Goal: Find specific page/section: Find specific page/section

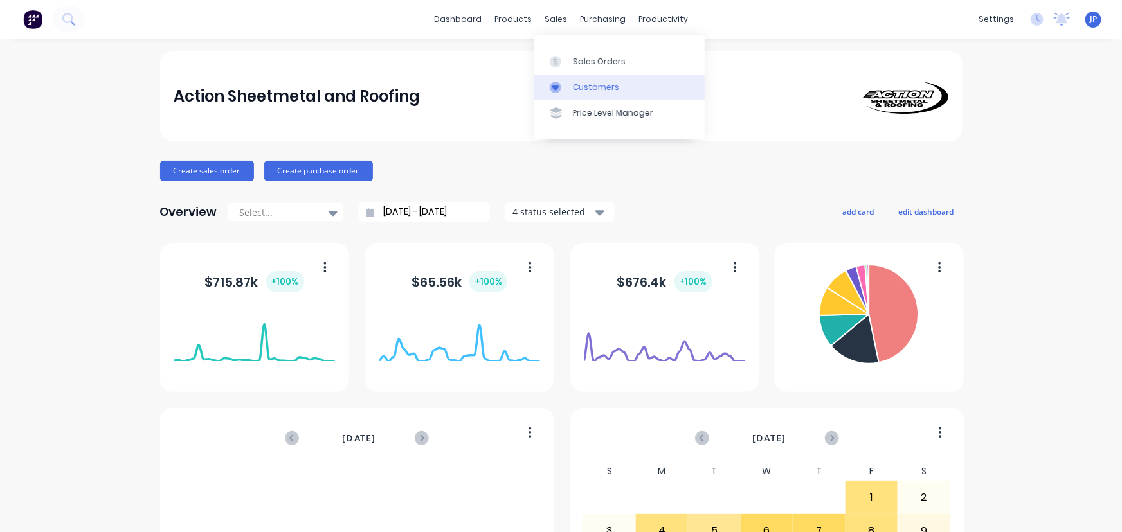
click at [575, 83] on div "Customers" at bounding box center [596, 88] width 46 height 12
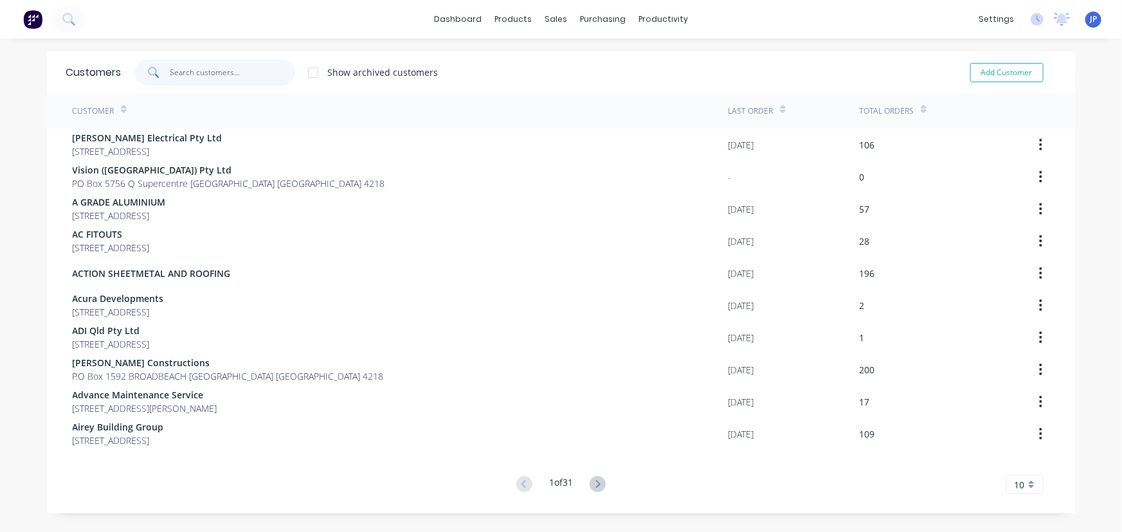
click at [186, 75] on input "text" at bounding box center [232, 73] width 125 height 26
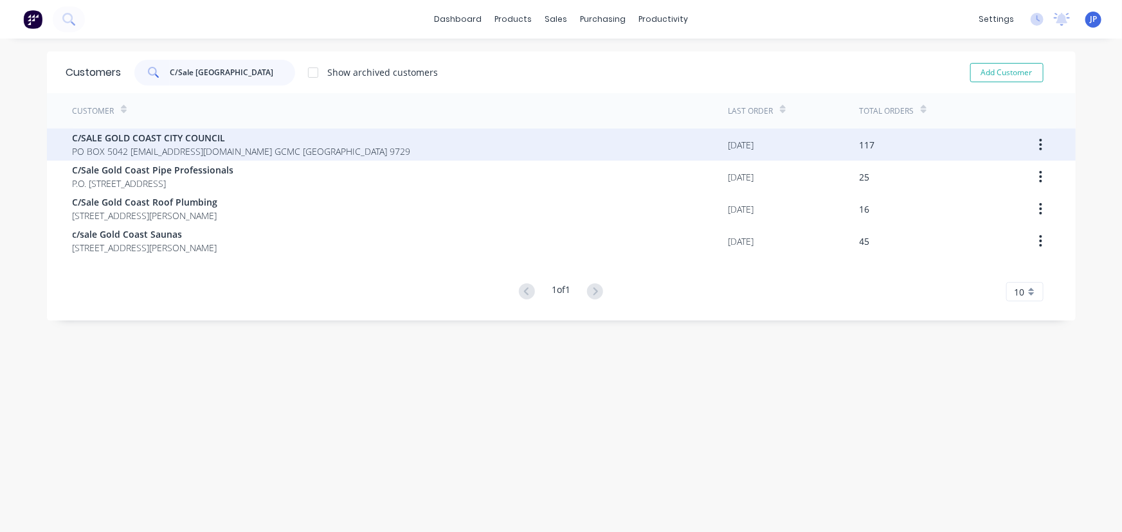
type input "C/Sale [GEOGRAPHIC_DATA]"
click at [159, 150] on span "PO BOX 5042 [EMAIL_ADDRESS][DOMAIN_NAME] GCMC [GEOGRAPHIC_DATA] 9729" at bounding box center [242, 152] width 338 height 14
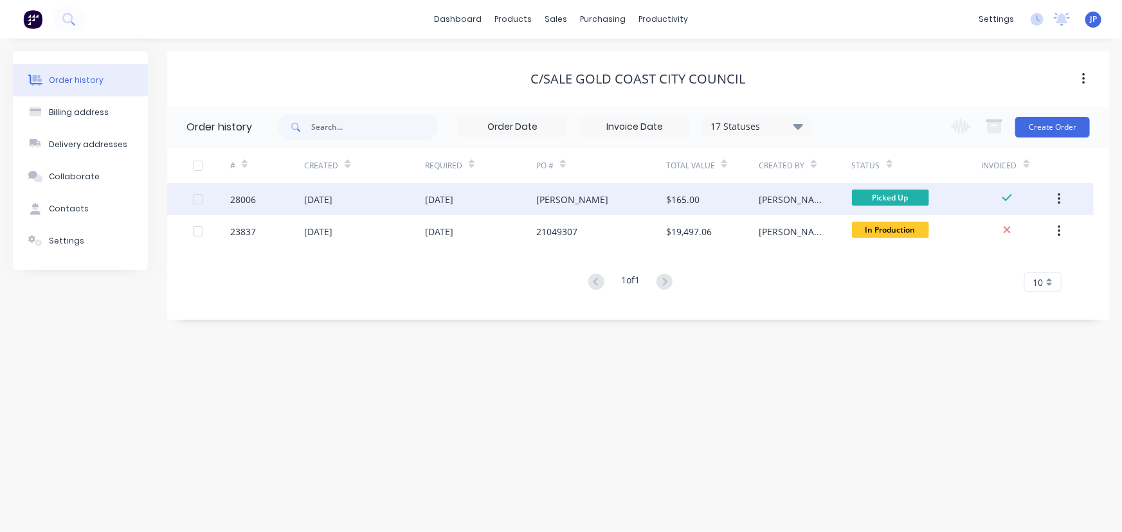
click at [253, 195] on div "28006" at bounding box center [243, 200] width 26 height 14
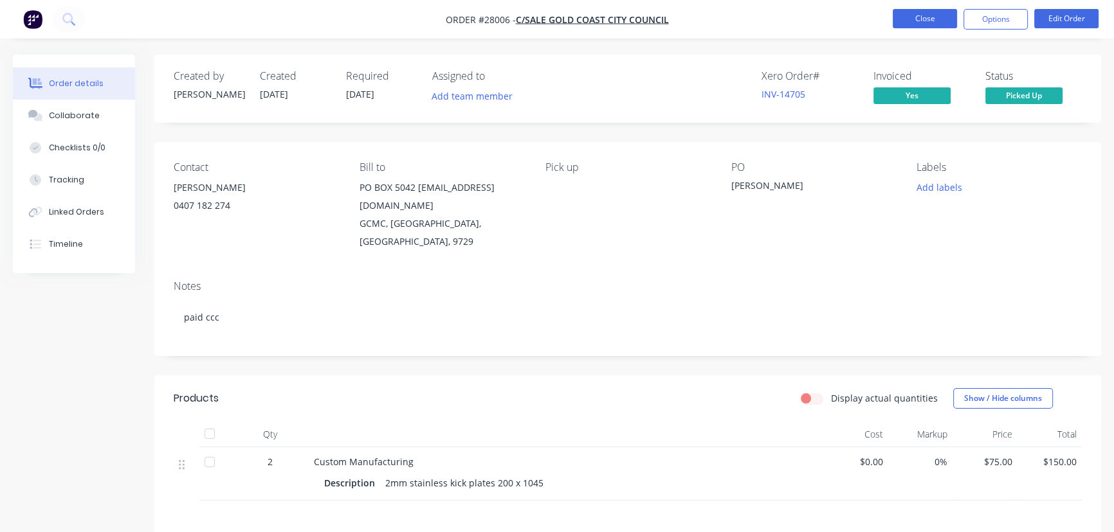
click at [923, 23] on button "Close" at bounding box center [924, 18] width 64 height 19
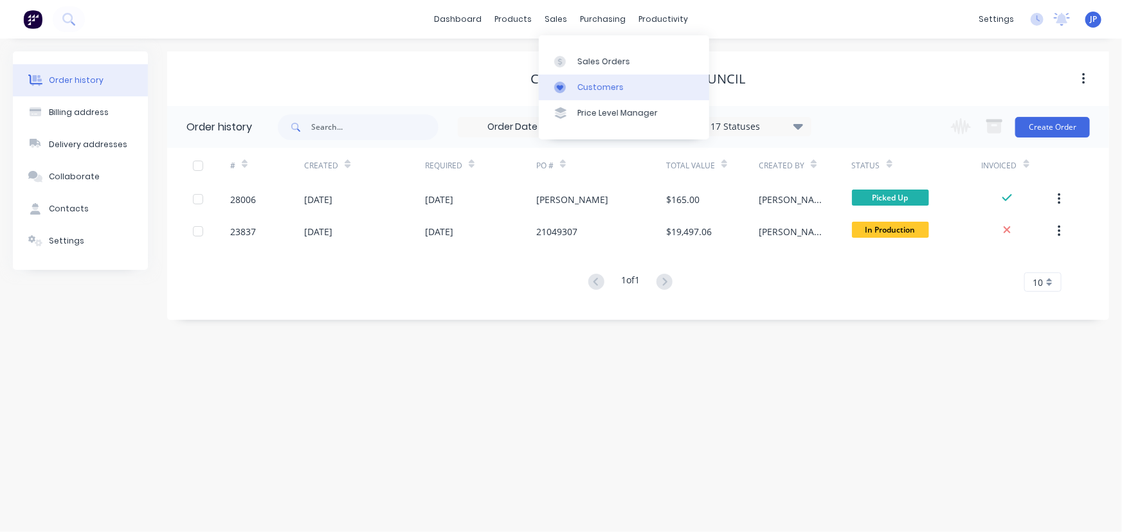
click at [582, 89] on div "Customers" at bounding box center [600, 88] width 46 height 12
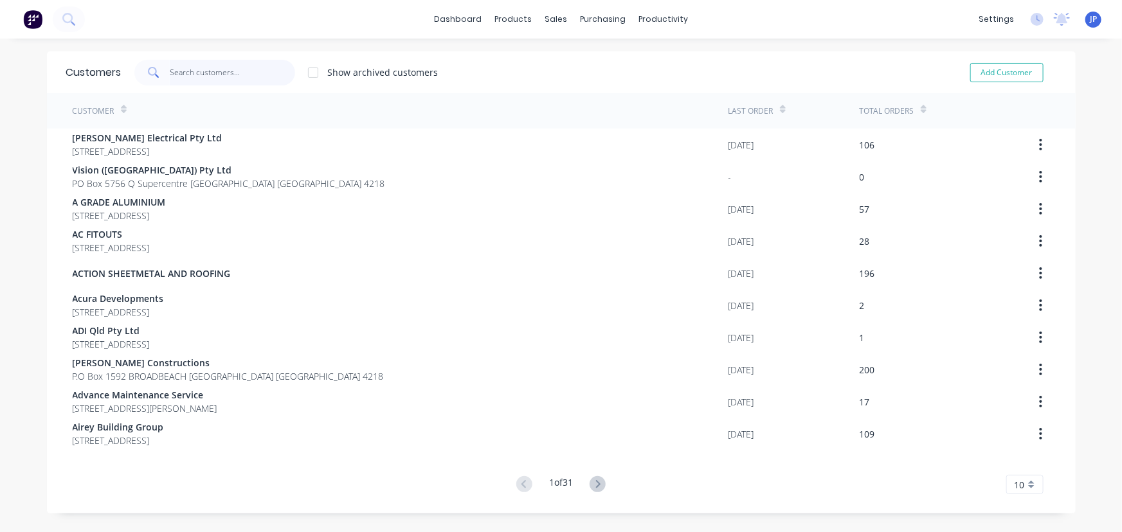
click at [203, 77] on input "text" at bounding box center [232, 73] width 125 height 26
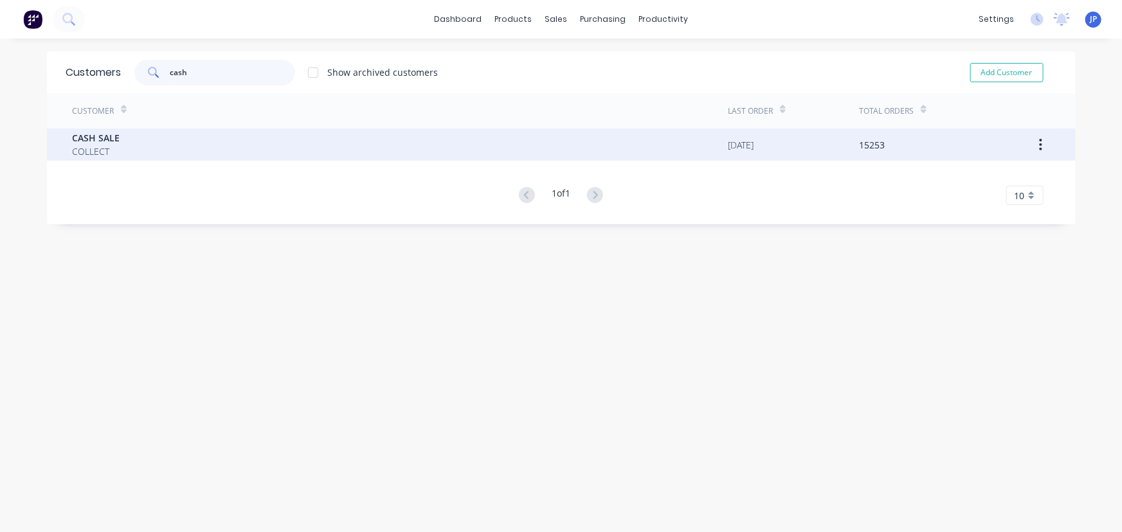
type input "cash"
click at [113, 146] on span "COLLECT" at bounding box center [97, 152] width 48 height 14
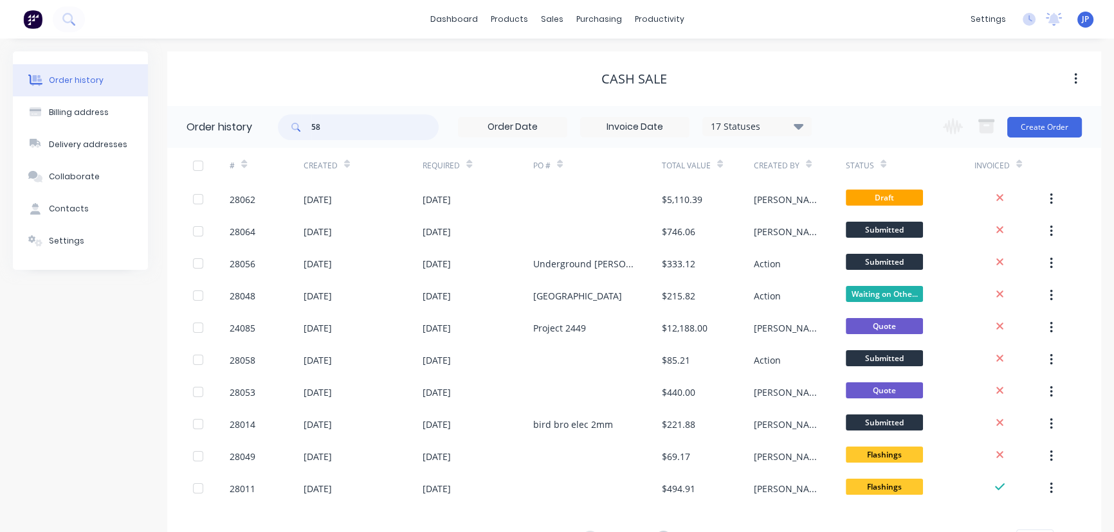
type input "58"
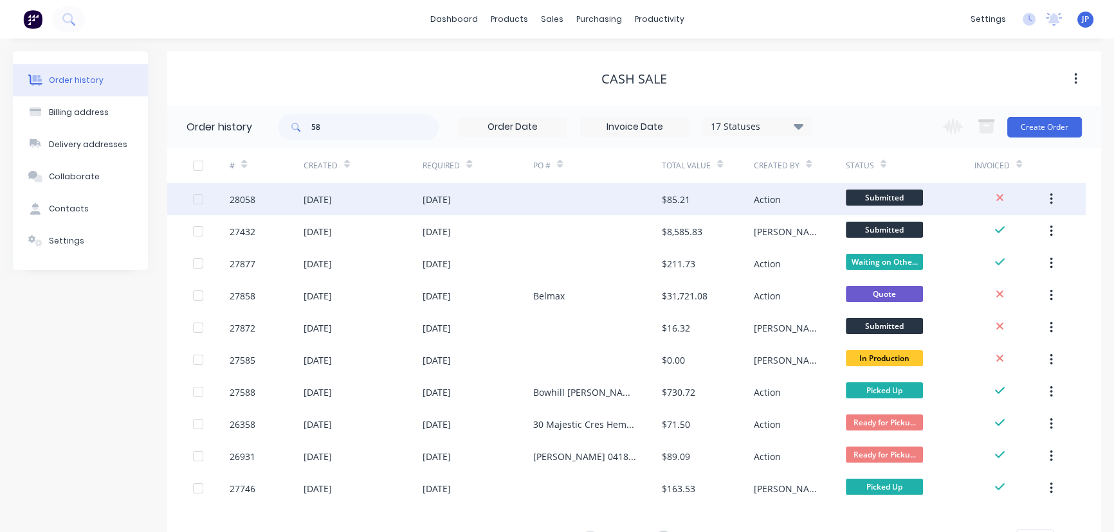
click at [327, 197] on div "[DATE]" at bounding box center [317, 200] width 28 height 14
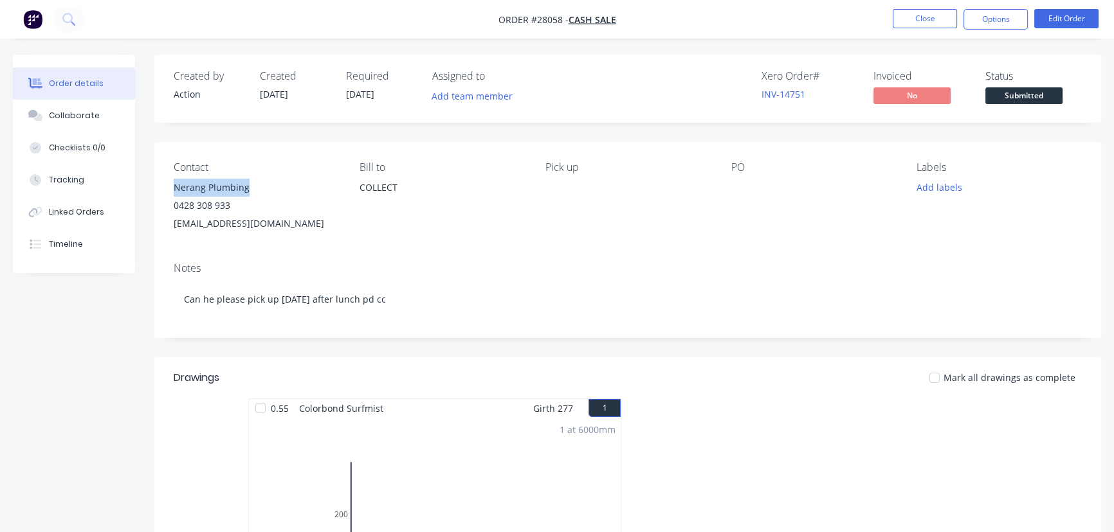
drag, startPoint x: 253, startPoint y: 188, endPoint x: 166, endPoint y: 193, distance: 86.9
click at [166, 193] on div "Contact Nerang Plumbing 0428 308 933 [EMAIL_ADDRESS][DOMAIN_NAME] [PERSON_NAME]…" at bounding box center [627, 197] width 946 height 110
copy div "Nerang Plumbing"
click at [994, 23] on button "Options" at bounding box center [995, 19] width 64 height 21
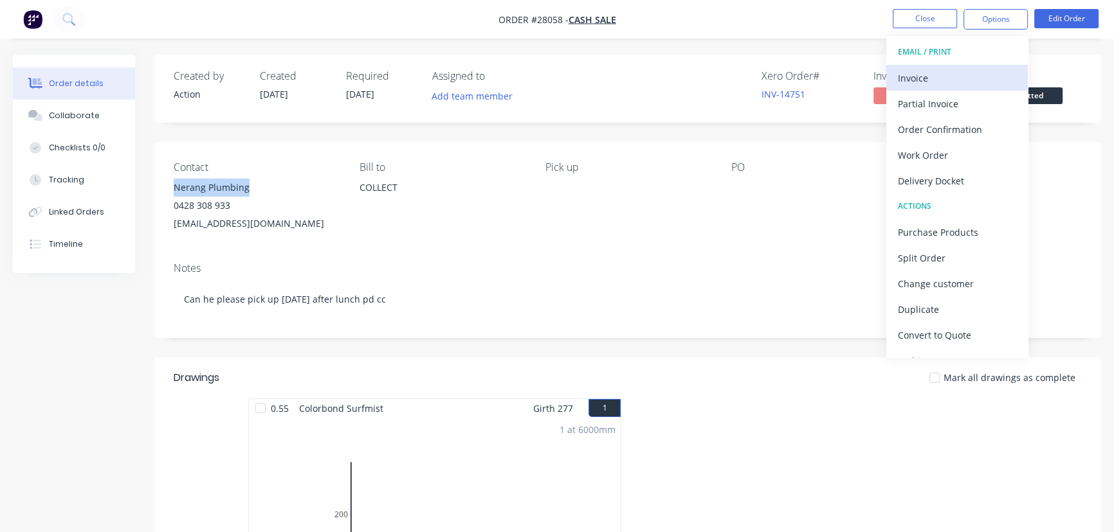
click at [928, 83] on div "Invoice" at bounding box center [957, 78] width 118 height 19
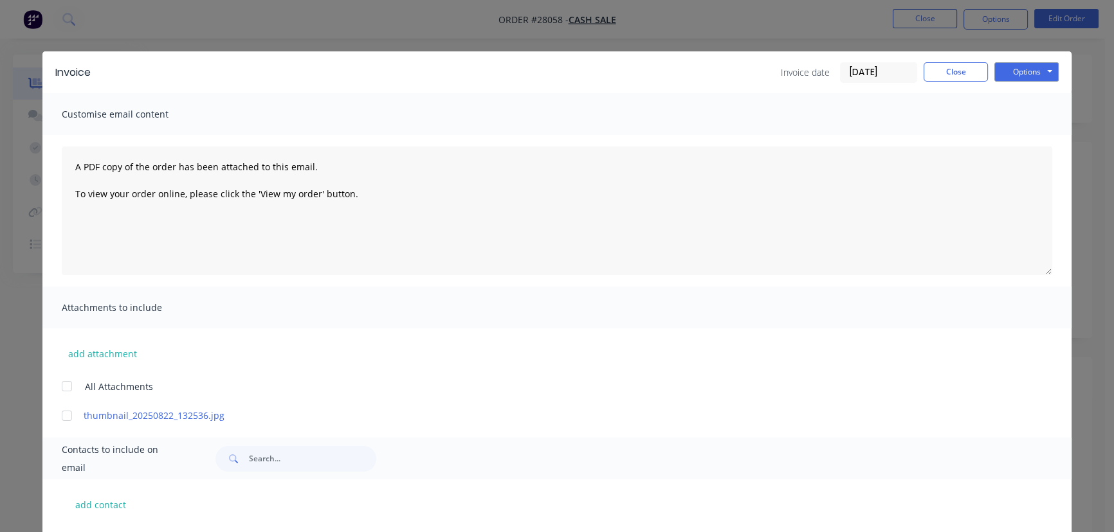
click at [889, 77] on input "[DATE]" at bounding box center [878, 72] width 76 height 19
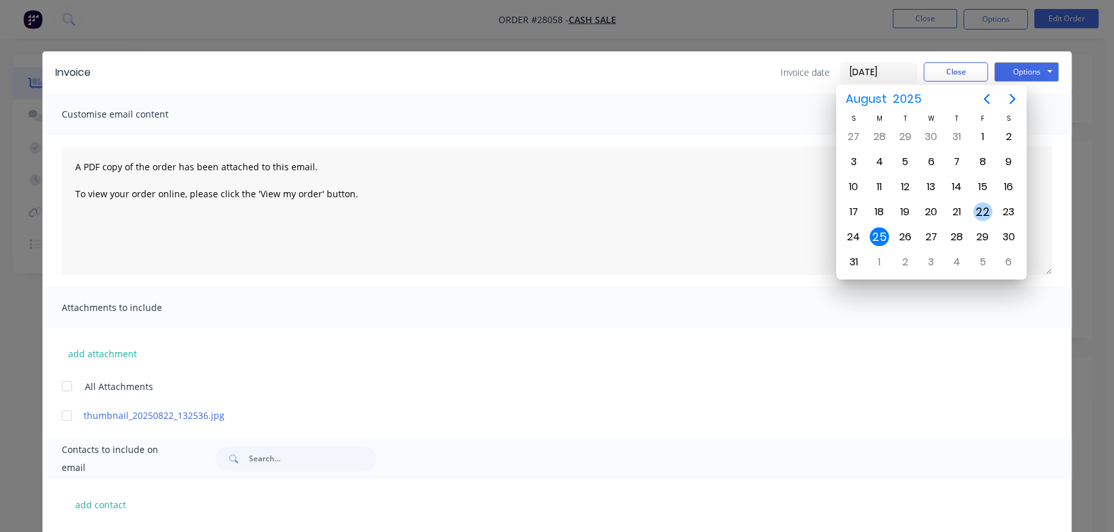
click at [977, 210] on div "22" at bounding box center [982, 212] width 19 height 19
type input "[DATE]"
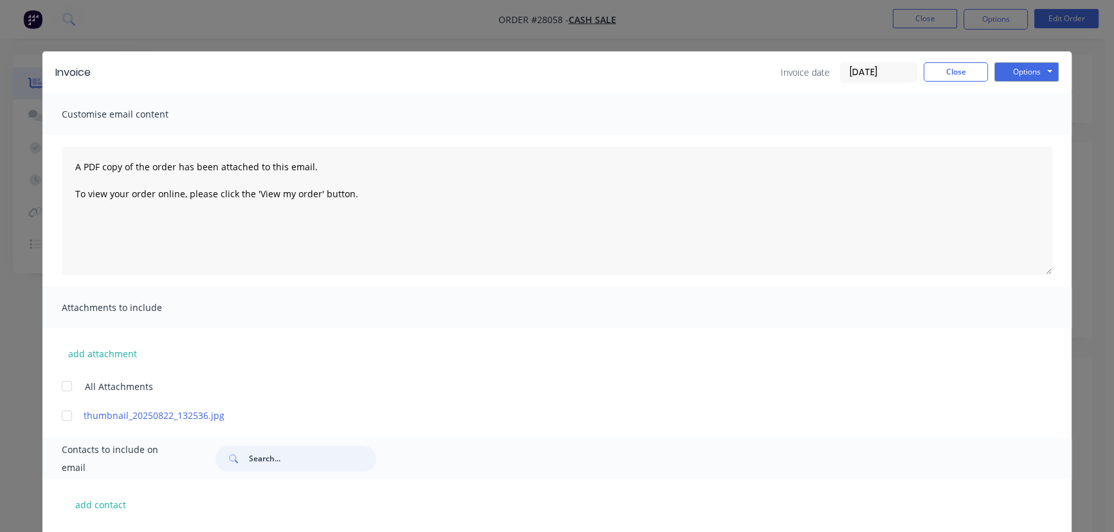
click at [250, 456] on input "text" at bounding box center [312, 459] width 127 height 26
paste input "Nerang Plumbing"
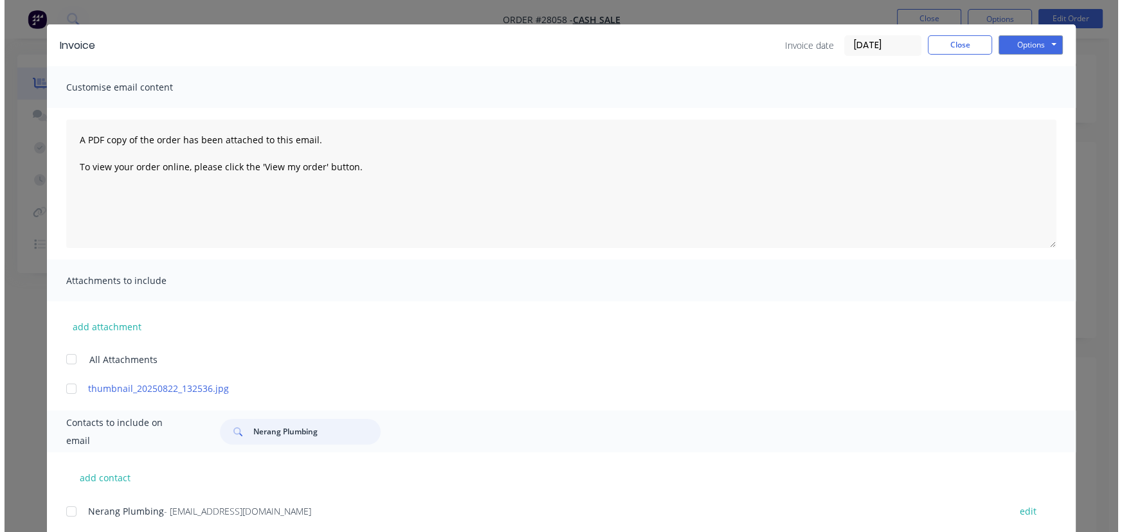
scroll to position [64, 0]
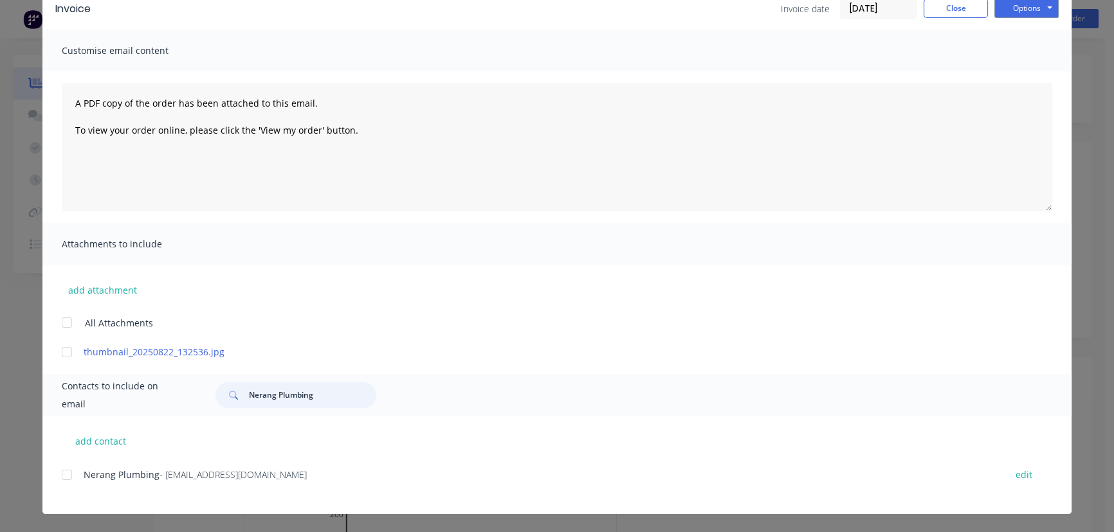
type input "Nerang Plumbing"
drag, startPoint x: 282, startPoint y: 480, endPoint x: 76, endPoint y: 486, distance: 206.5
click at [76, 486] on div "Nerang Plumbing - [EMAIL_ADDRESS][DOMAIN_NAME] edit" at bounding box center [566, 482] width 1009 height 33
copy div "Nerang Plumbing - [EMAIL_ADDRESS][DOMAIN_NAME]"
click at [952, 11] on button "Close" at bounding box center [955, 8] width 64 height 19
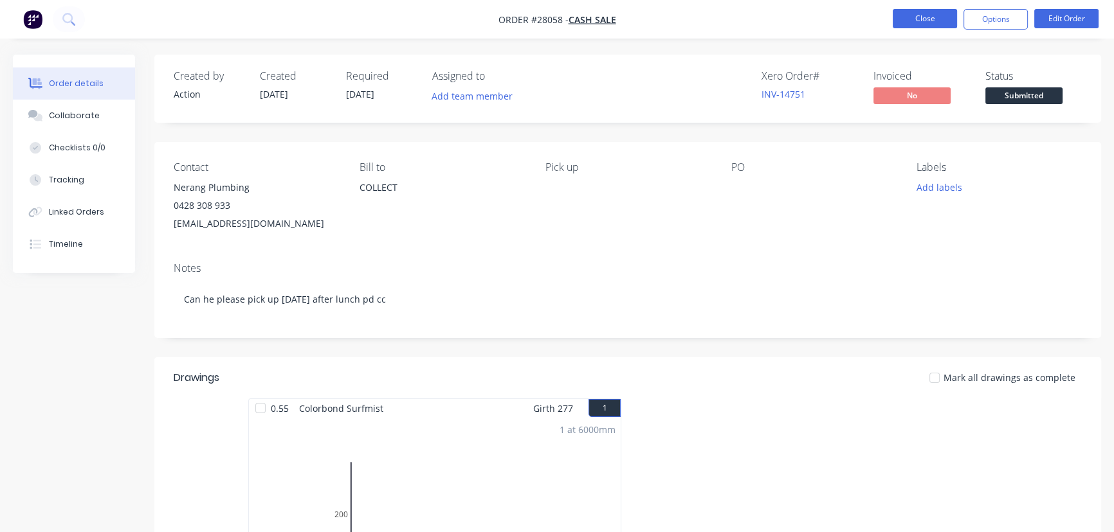
click at [921, 21] on button "Close" at bounding box center [924, 18] width 64 height 19
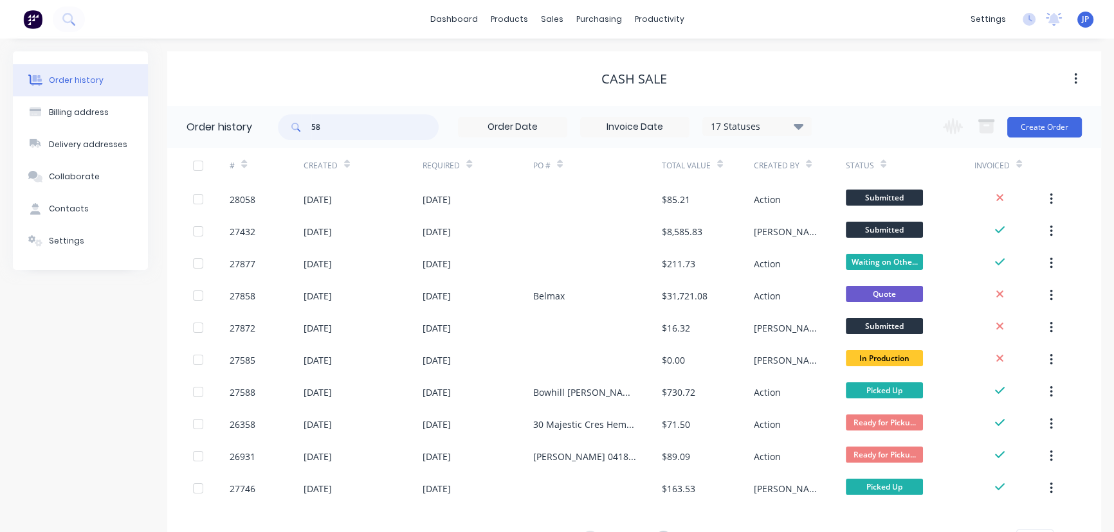
drag, startPoint x: 311, startPoint y: 128, endPoint x: 302, endPoint y: 129, distance: 9.7
click at [302, 129] on div "58" at bounding box center [358, 127] width 161 height 26
type input "28049"
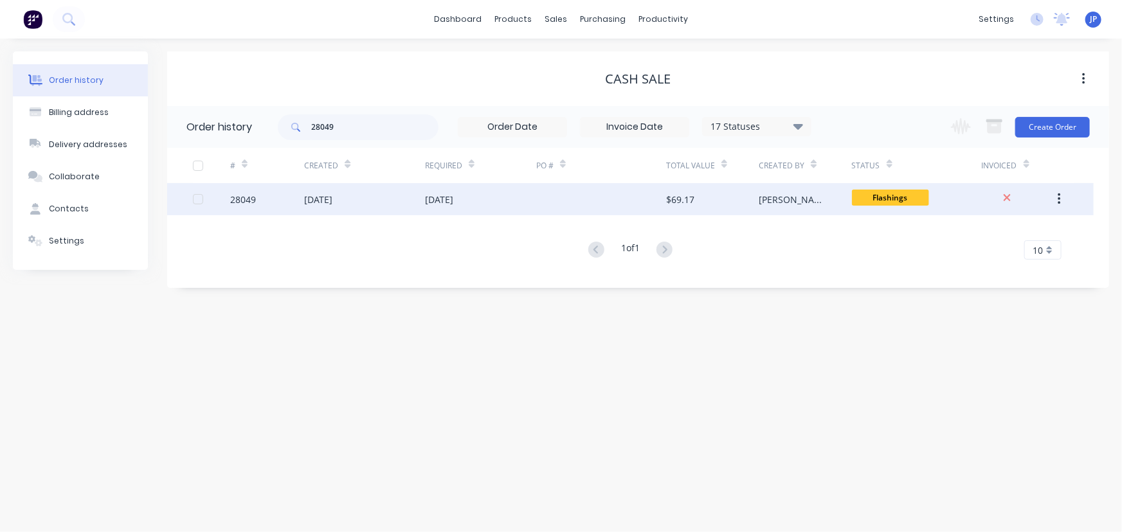
click at [310, 203] on div "[DATE]" at bounding box center [318, 200] width 28 height 14
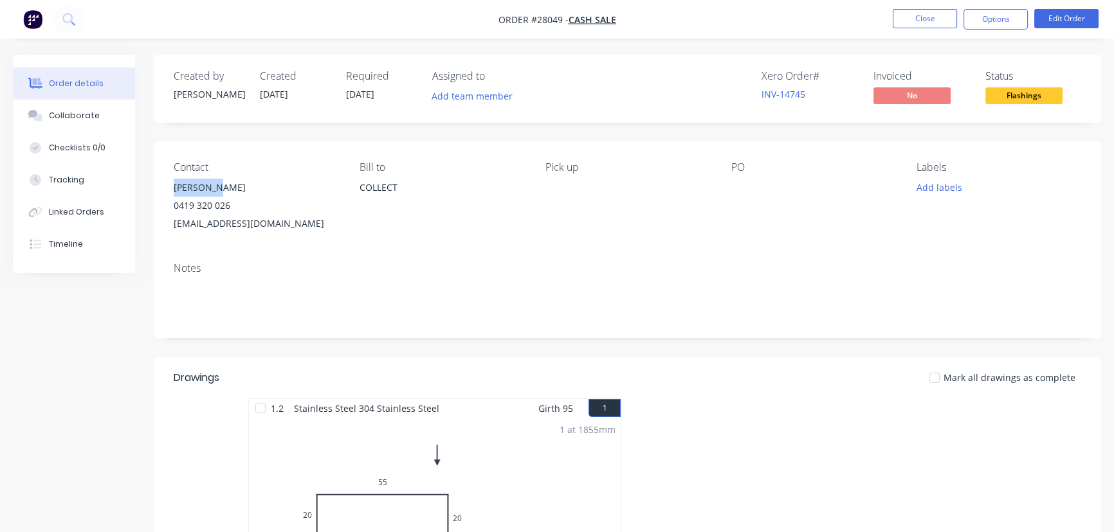
drag, startPoint x: 212, startPoint y: 182, endPoint x: 167, endPoint y: 191, distance: 45.3
click at [167, 191] on div "Contact [PERSON_NAME] [PHONE_NUMBER] [EMAIL_ADDRESS][DOMAIN_NAME] Bill to COLLE…" at bounding box center [627, 197] width 946 height 110
copy div "[PERSON_NAME]"
click at [1000, 19] on button "Options" at bounding box center [995, 19] width 64 height 21
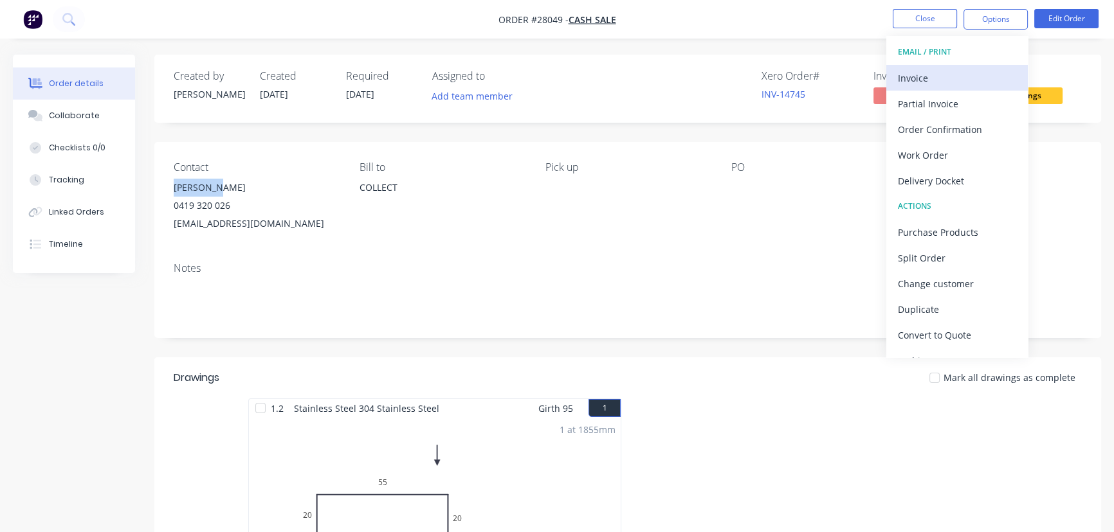
click at [936, 75] on div "Invoice" at bounding box center [957, 78] width 118 height 19
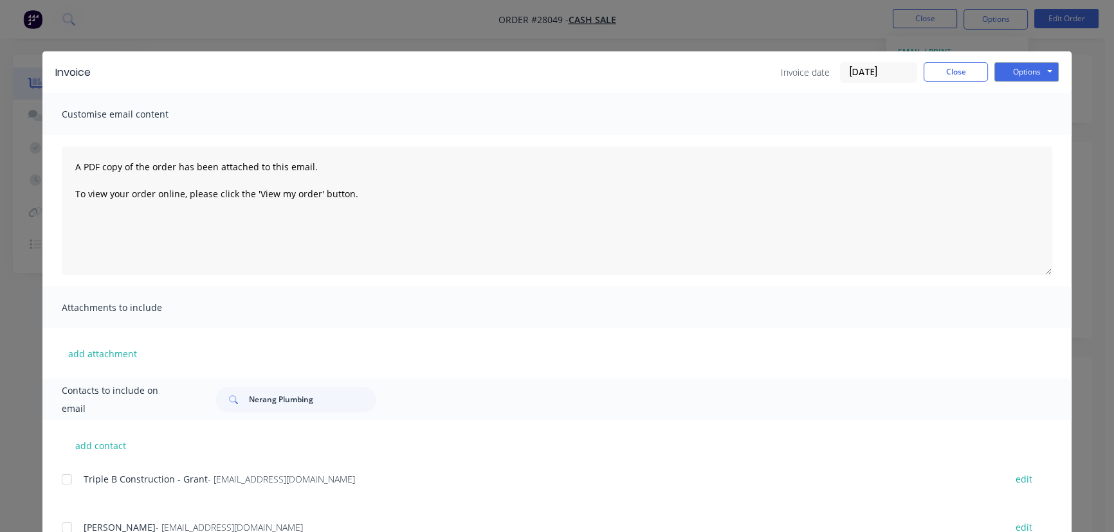
click at [882, 75] on input "[DATE]" at bounding box center [878, 72] width 76 height 19
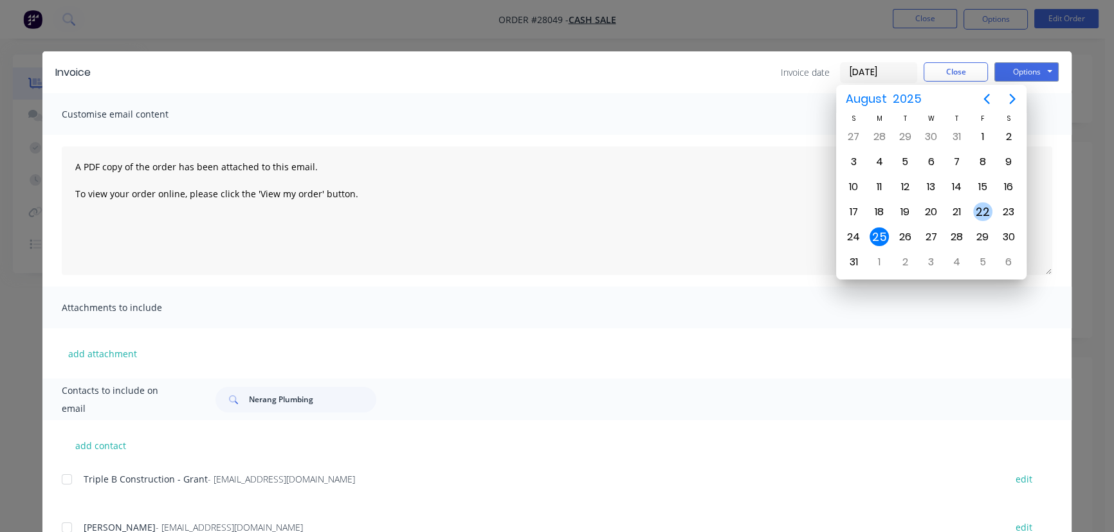
click at [980, 210] on div "22" at bounding box center [982, 212] width 19 height 19
type input "[DATE]"
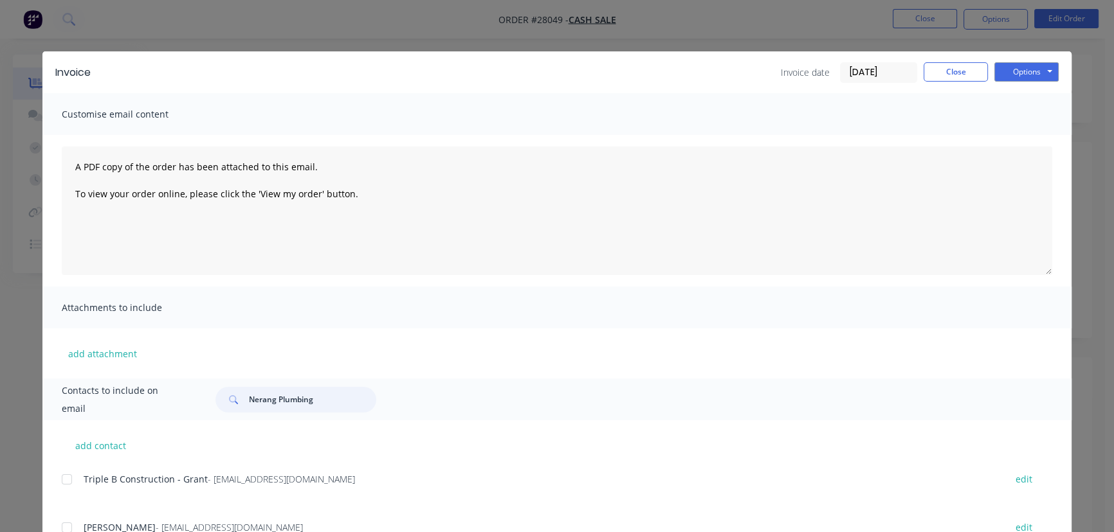
drag, startPoint x: 314, startPoint y: 399, endPoint x: 236, endPoint y: 400, distance: 78.4
click at [236, 400] on div "Nerang Plumbing" at bounding box center [295, 400] width 161 height 26
paste input "[PERSON_NAME]"
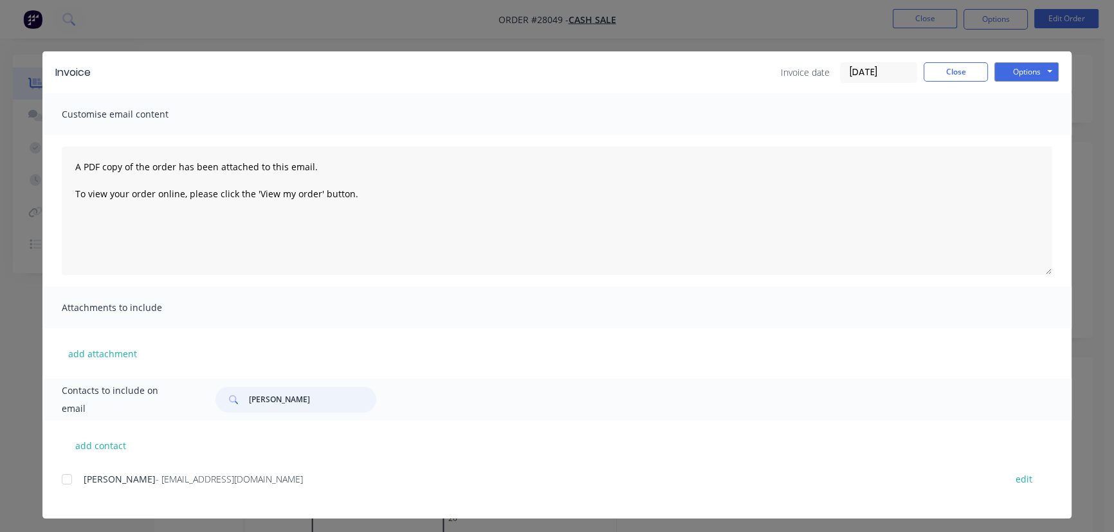
type input "[PERSON_NAME]"
drag, startPoint x: 199, startPoint y: 480, endPoint x: 60, endPoint y: 485, distance: 139.6
click at [62, 485] on div "[PERSON_NAME] - [EMAIL_ADDRESS][DOMAIN_NAME] edit" at bounding box center [566, 479] width 1009 height 17
copy div "[PERSON_NAME] - [EMAIL_ADDRESS][DOMAIN_NAME]"
click at [1026, 73] on button "Options" at bounding box center [1026, 71] width 64 height 19
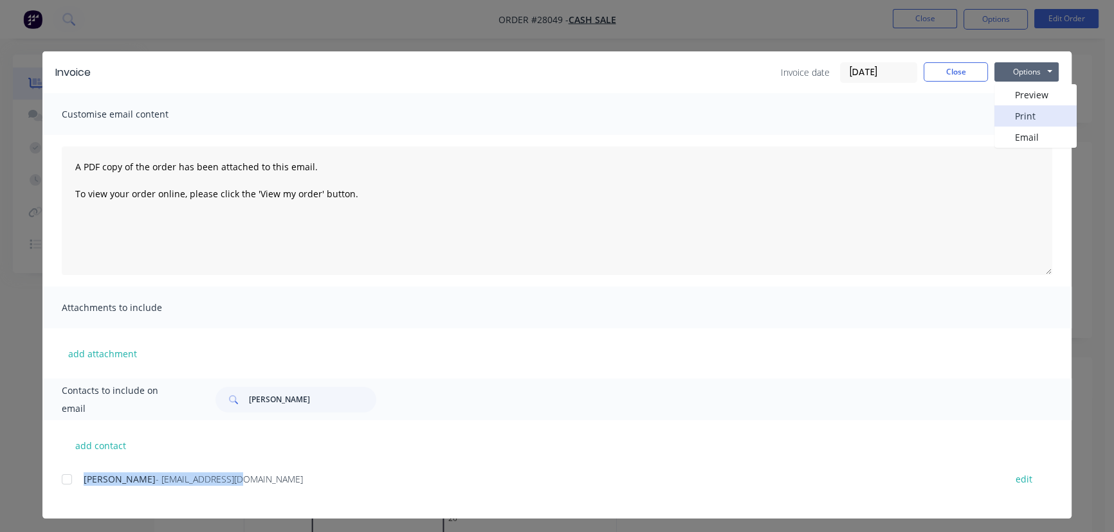
click at [1016, 116] on button "Print" at bounding box center [1035, 115] width 82 height 21
click at [945, 74] on button "Close" at bounding box center [955, 71] width 64 height 19
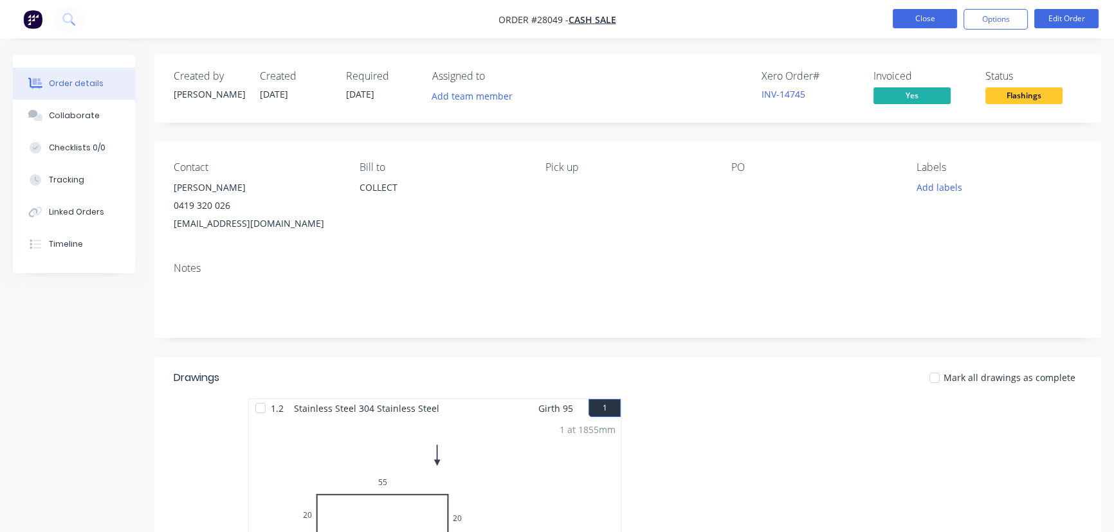
click at [912, 21] on button "Close" at bounding box center [924, 18] width 64 height 19
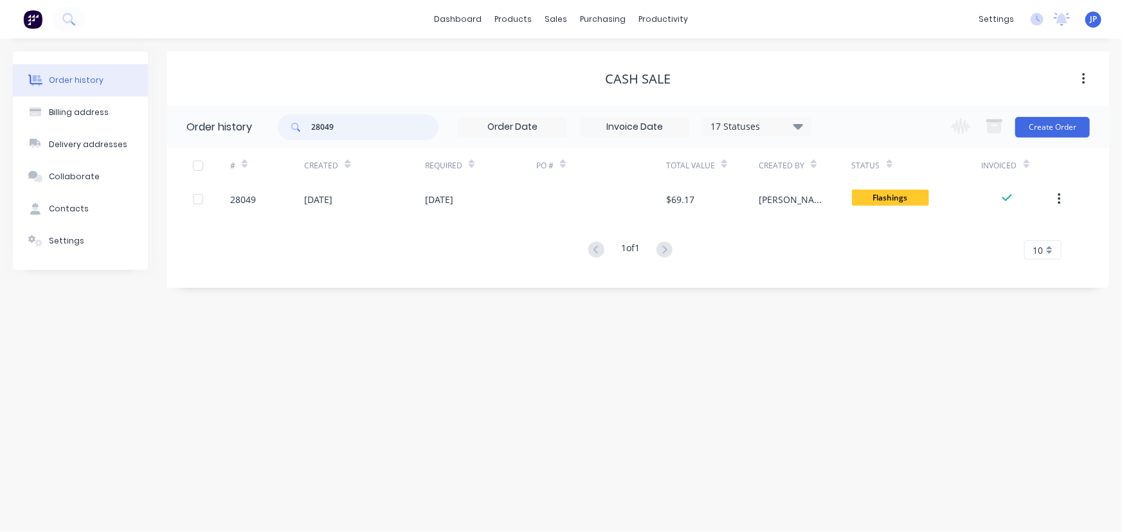
drag, startPoint x: 318, startPoint y: 128, endPoint x: 298, endPoint y: 128, distance: 19.9
click at [298, 128] on div "28049" at bounding box center [358, 127] width 161 height 26
type input "28064"
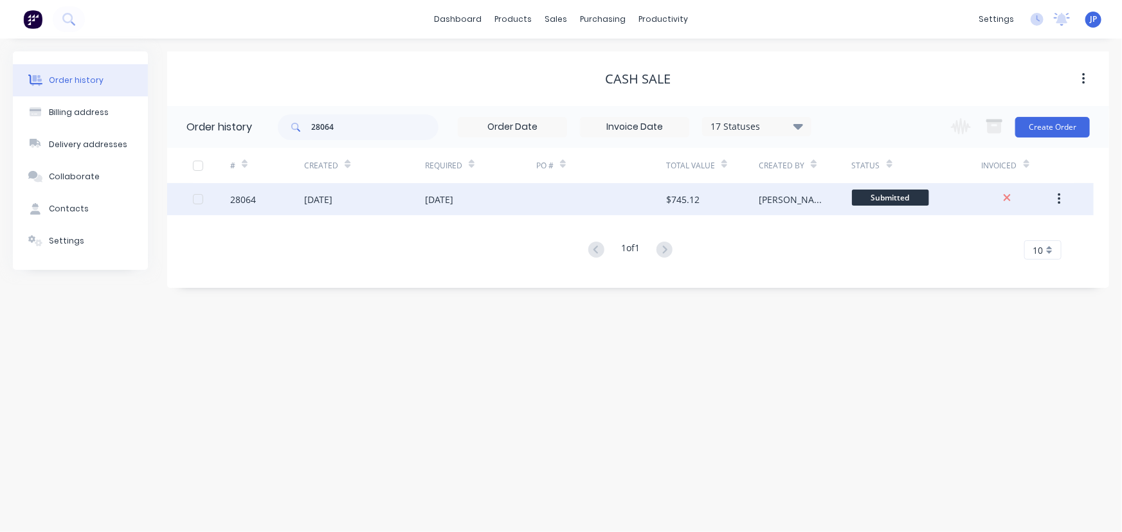
click at [320, 194] on div "[DATE]" at bounding box center [318, 200] width 28 height 14
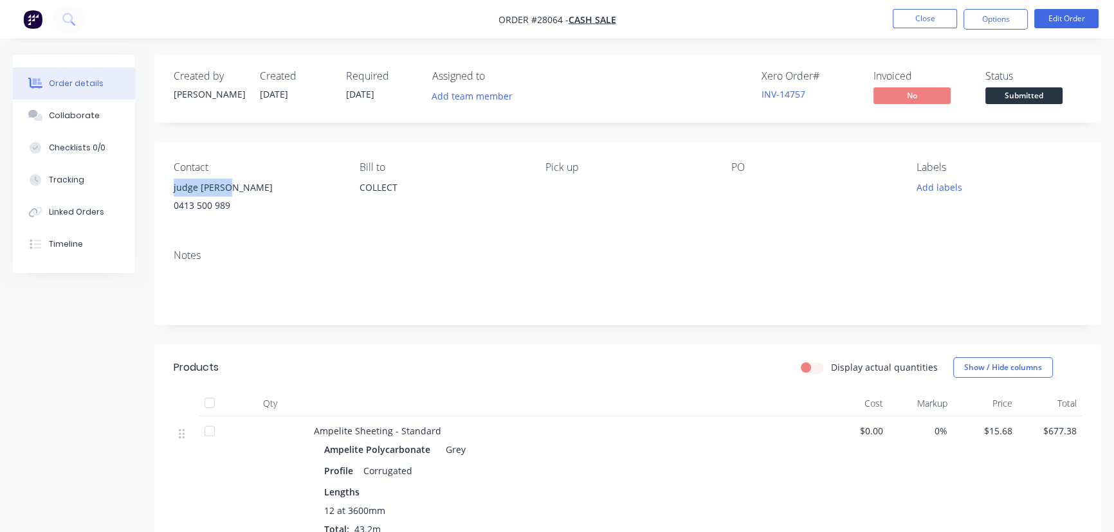
drag, startPoint x: 236, startPoint y: 186, endPoint x: 170, endPoint y: 185, distance: 65.6
click at [170, 185] on div "Contact judge bonasi [PHONE_NUMBER] Bill to COLLECT Pick up PO Labels Add labels" at bounding box center [627, 190] width 946 height 97
copy div "judge [PERSON_NAME]"
click at [985, 17] on button "Options" at bounding box center [995, 19] width 64 height 21
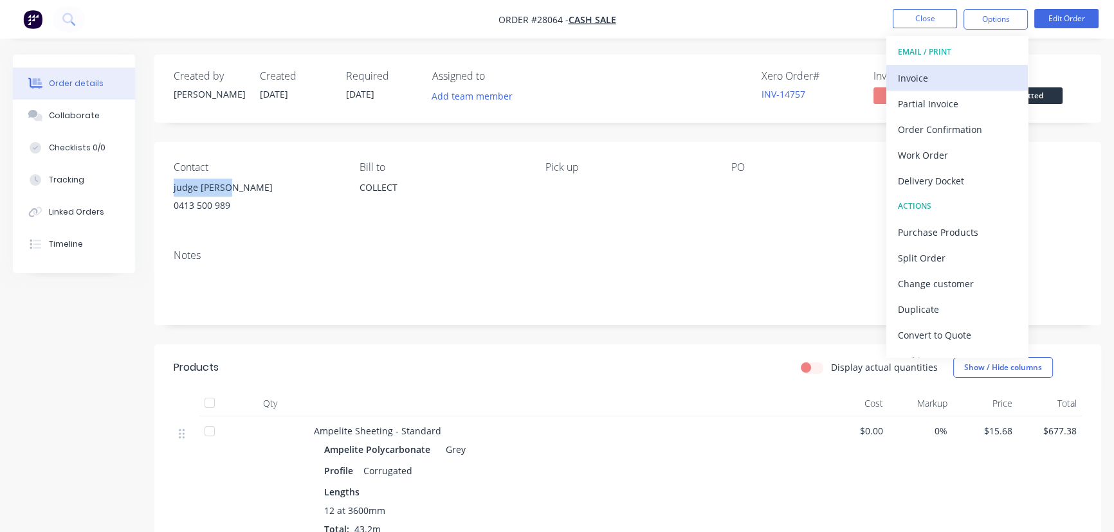
click at [909, 79] on div "Invoice" at bounding box center [957, 78] width 118 height 19
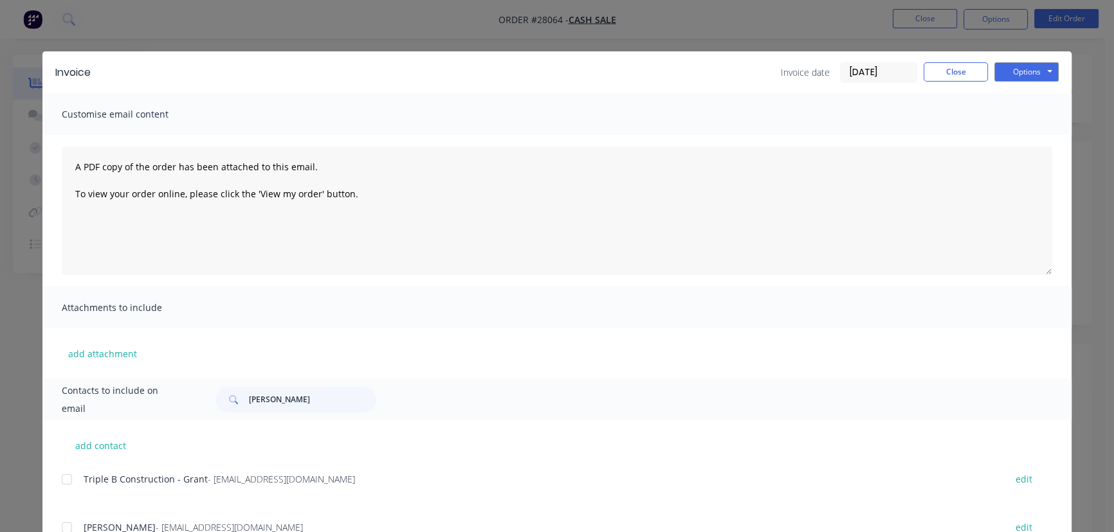
click at [891, 78] on input "[DATE]" at bounding box center [878, 72] width 76 height 19
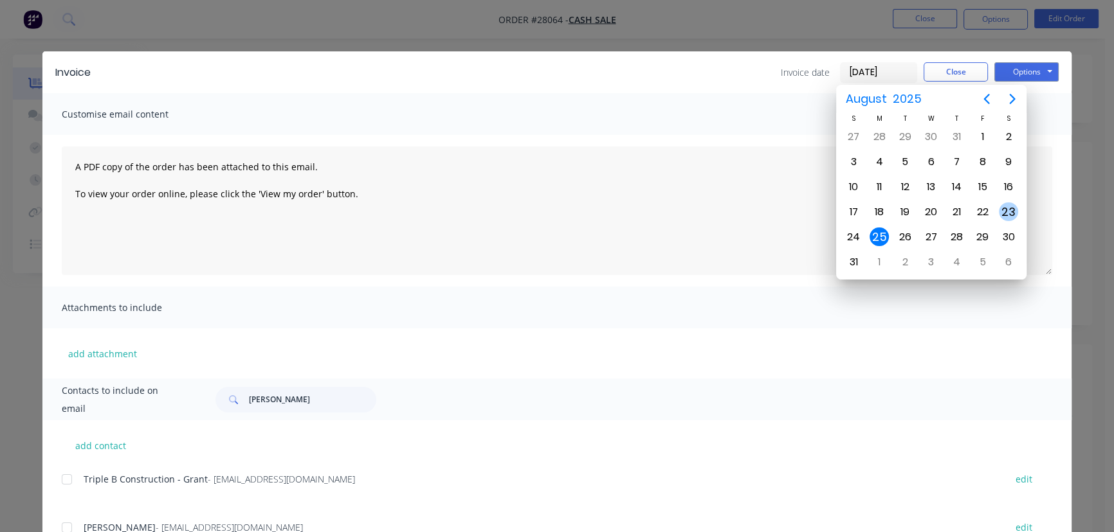
click at [1007, 206] on div "23" at bounding box center [1007, 212] width 19 height 19
type input "[DATE]"
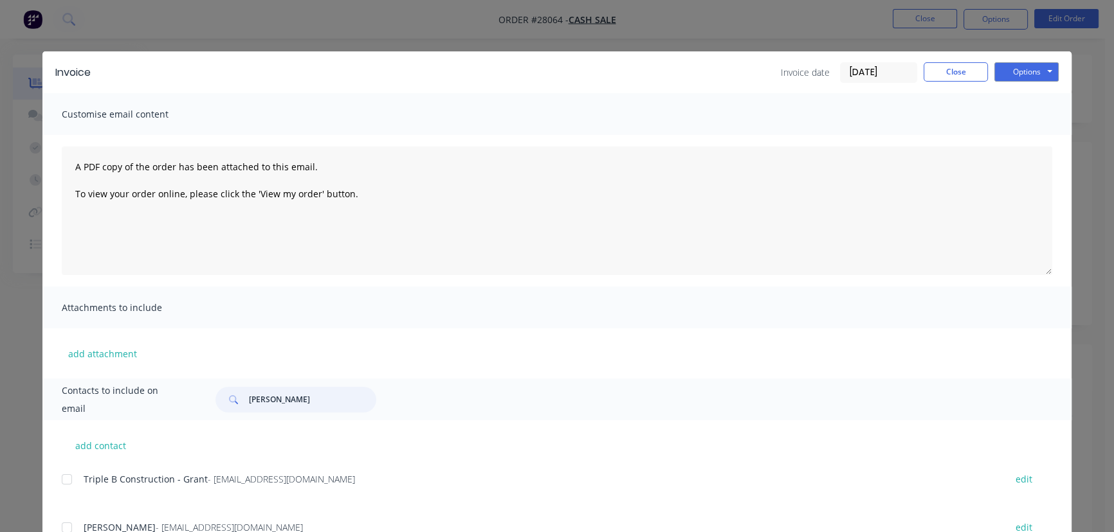
drag, startPoint x: 278, startPoint y: 402, endPoint x: 239, endPoint y: 401, distance: 39.2
click at [239, 401] on div "[PERSON_NAME]" at bounding box center [295, 400] width 161 height 26
paste input "judge [PERSON_NAME]"
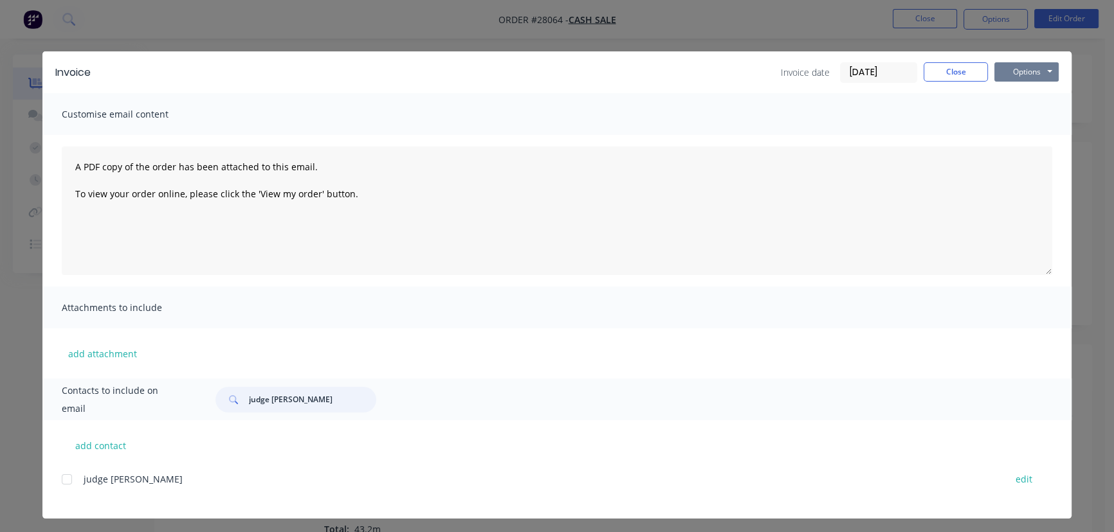
type input "judge [PERSON_NAME]"
click at [1023, 70] on button "Options" at bounding box center [1026, 71] width 64 height 19
click at [1015, 116] on button "Print" at bounding box center [1035, 115] width 82 height 21
click at [932, 75] on button "Close" at bounding box center [955, 71] width 64 height 19
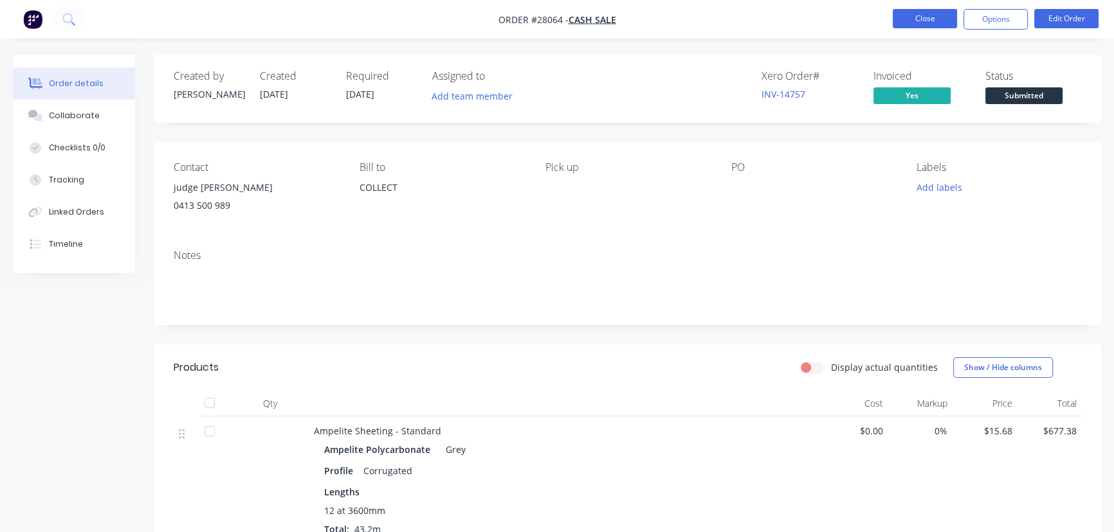
click at [927, 19] on button "Close" at bounding box center [924, 18] width 64 height 19
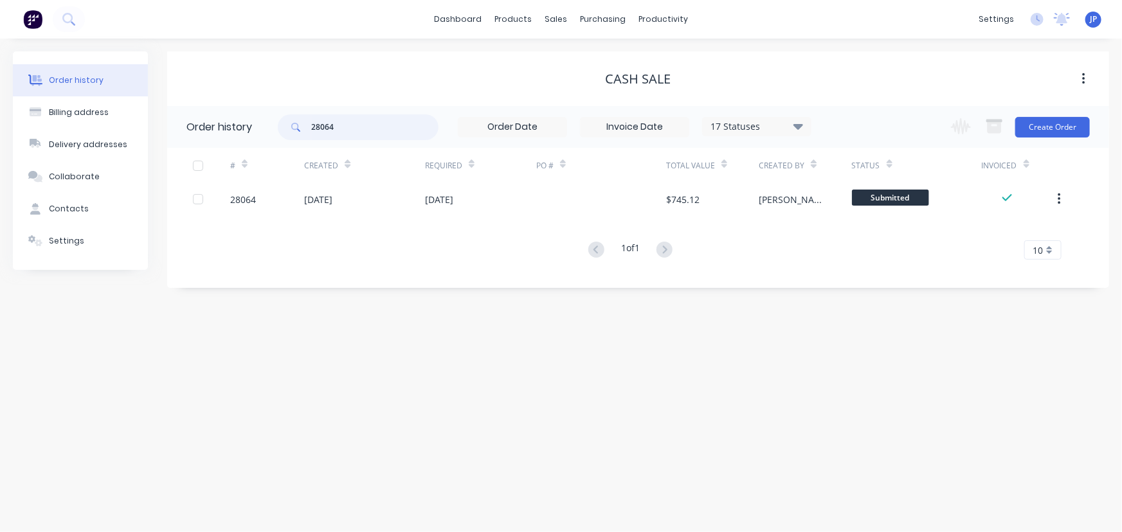
drag, startPoint x: 350, startPoint y: 125, endPoint x: 294, endPoint y: 128, distance: 55.4
click at [294, 128] on div "28064" at bounding box center [358, 127] width 161 height 26
type input "27"
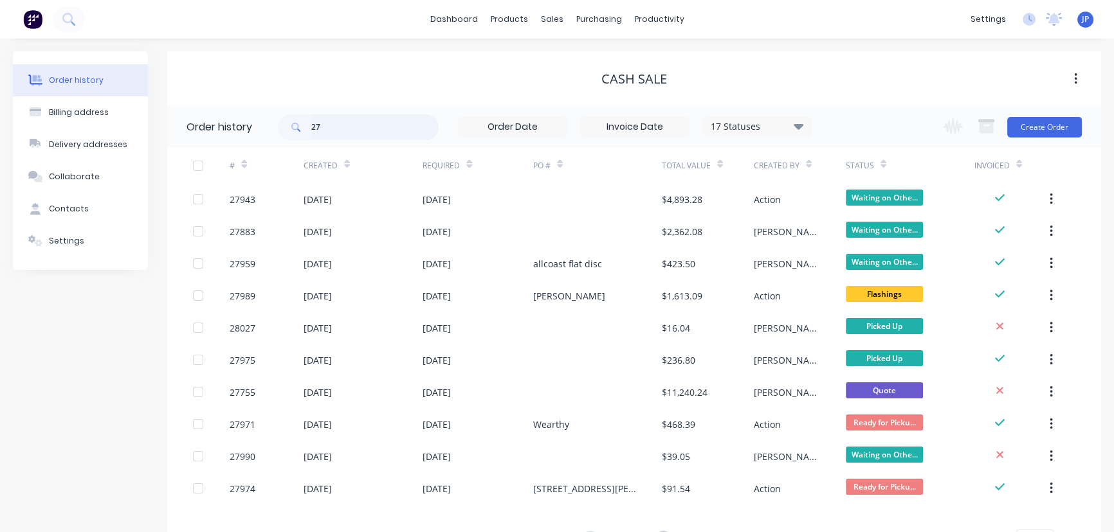
click at [334, 127] on input "27" at bounding box center [374, 127] width 127 height 26
type input "27982"
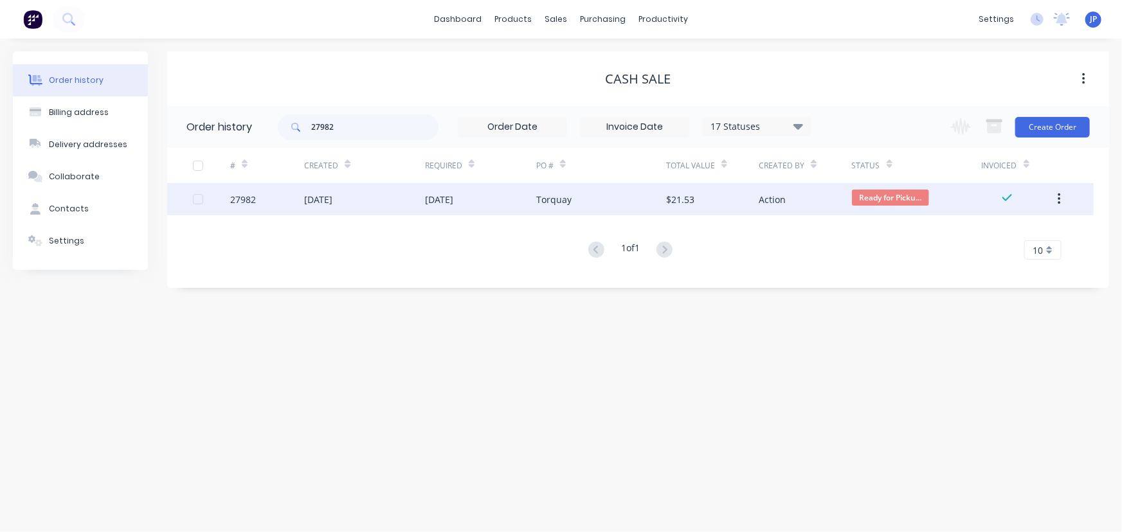
click at [332, 201] on div "[DATE]" at bounding box center [318, 200] width 28 height 14
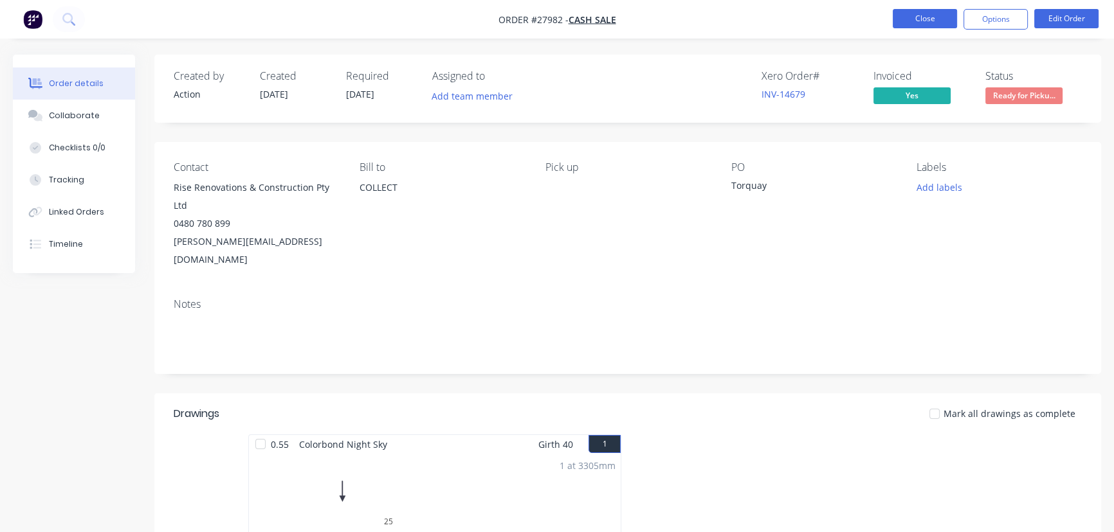
click at [938, 19] on button "Close" at bounding box center [924, 18] width 64 height 19
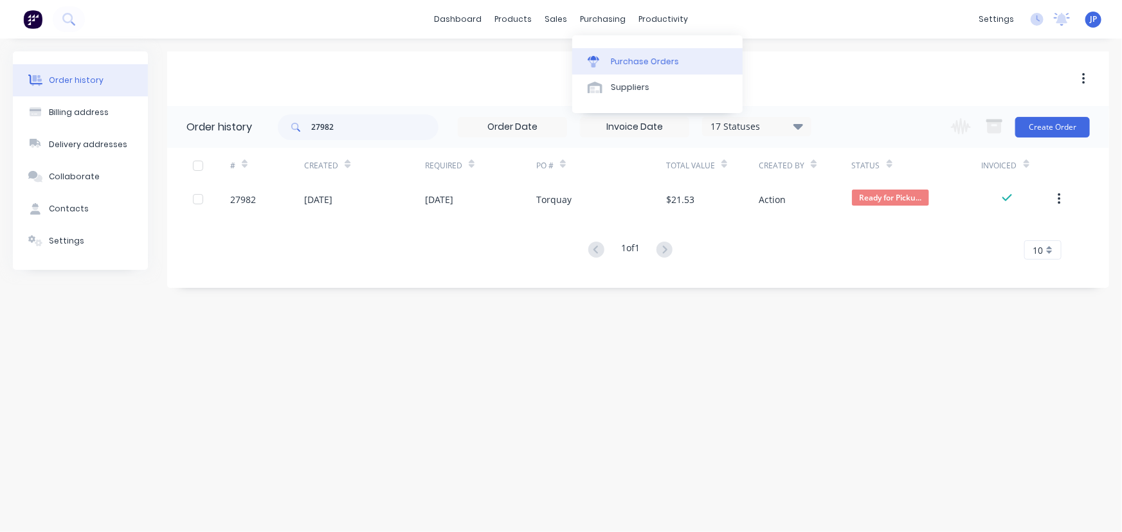
click at [617, 58] on div "Purchase Orders" at bounding box center [645, 62] width 68 height 12
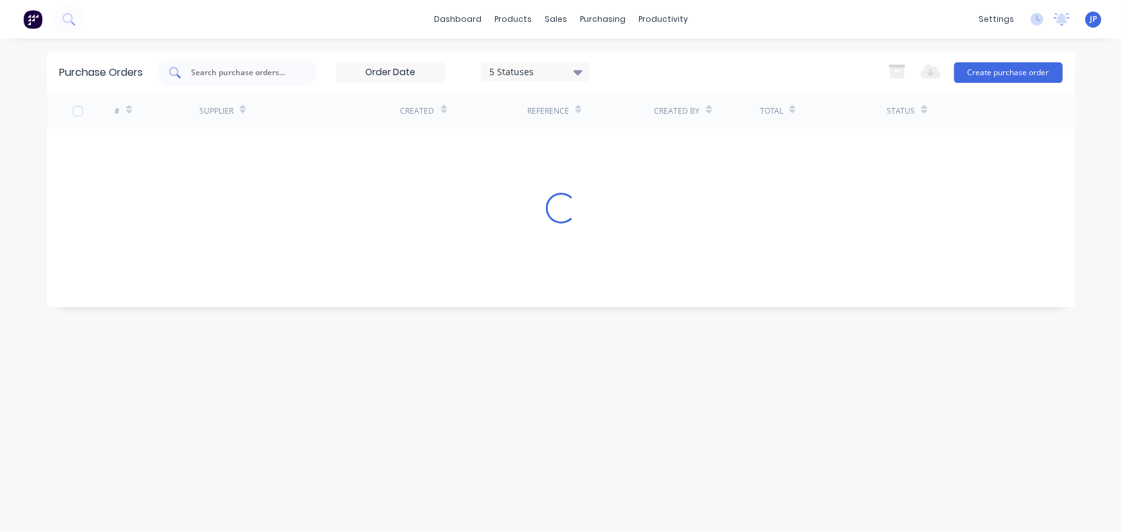
click at [246, 82] on div at bounding box center [236, 73] width 161 height 26
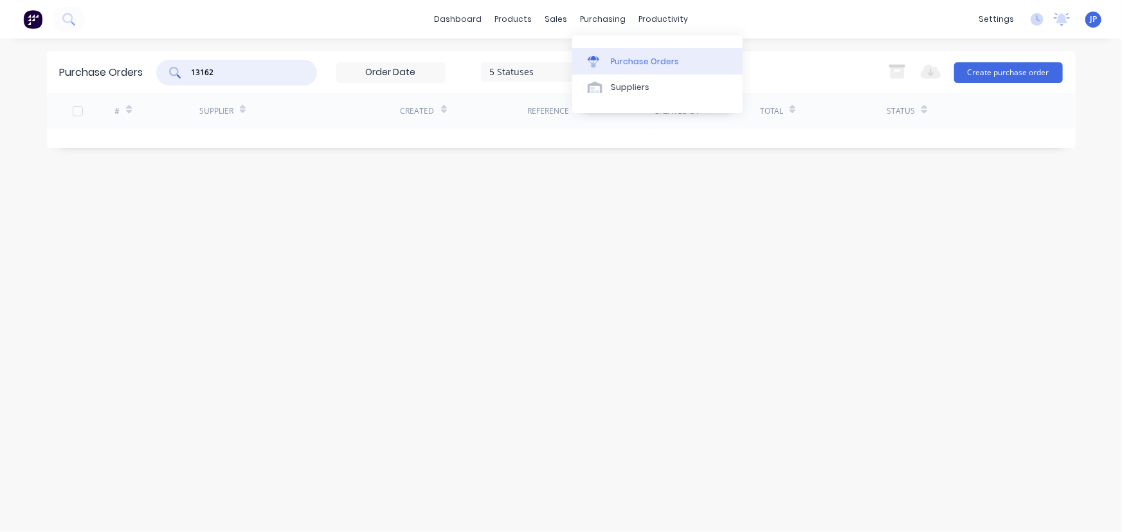
click at [620, 59] on div "Purchase Orders" at bounding box center [645, 62] width 68 height 12
drag, startPoint x: 179, startPoint y: 68, endPoint x: 161, endPoint y: 68, distance: 18.6
click at [161, 68] on div "13162" at bounding box center [236, 73] width 161 height 26
type input "13162"
click at [582, 73] on icon at bounding box center [578, 72] width 9 height 5
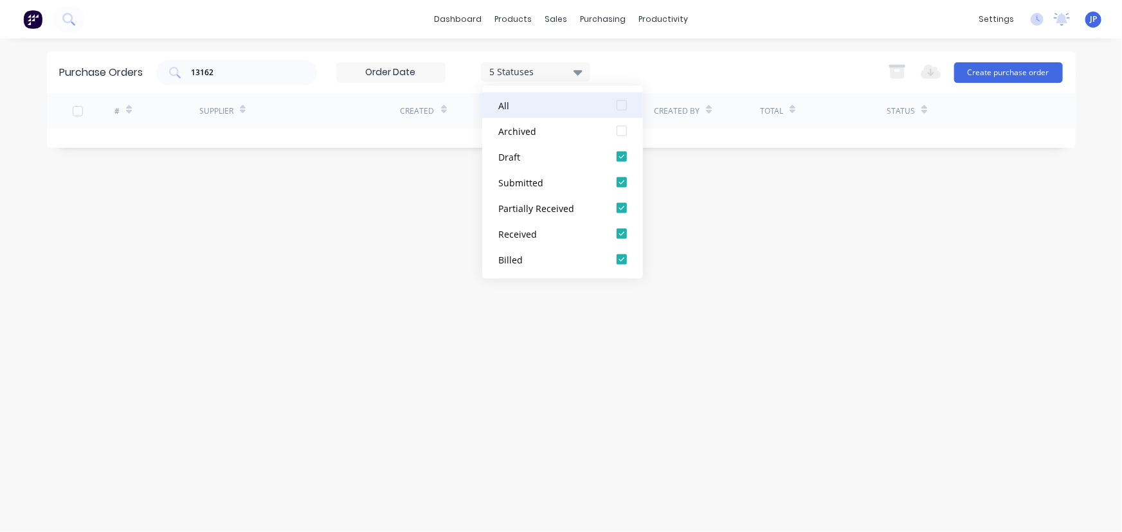
click at [624, 103] on div at bounding box center [622, 106] width 26 height 26
click at [276, 82] on div "13162" at bounding box center [236, 73] width 161 height 26
